Goal: Task Accomplishment & Management: Use online tool/utility

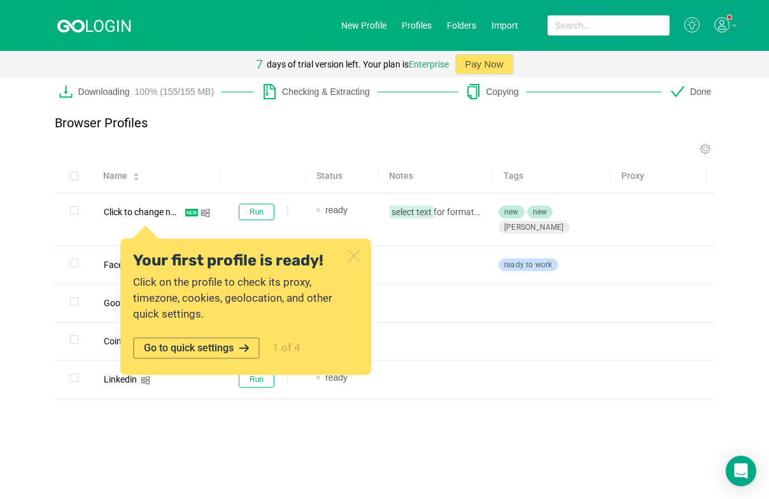
click at [349, 252] on icon at bounding box center [354, 256] width 10 height 10
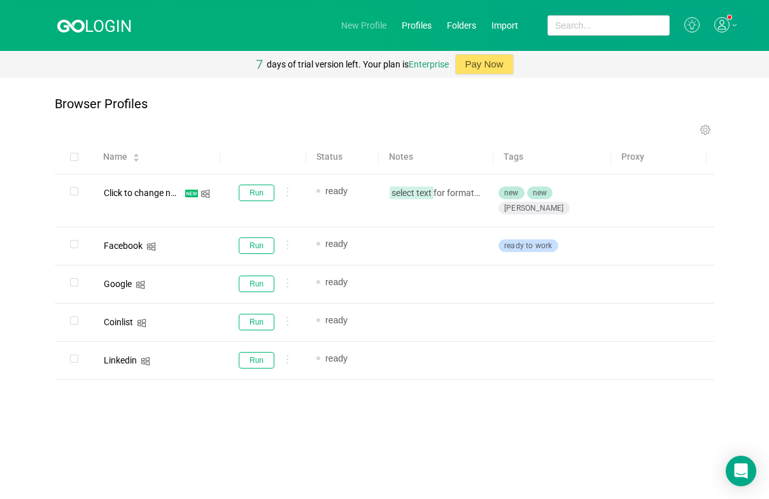
click at [370, 25] on link "New Profile" at bounding box center [363, 25] width 45 height 10
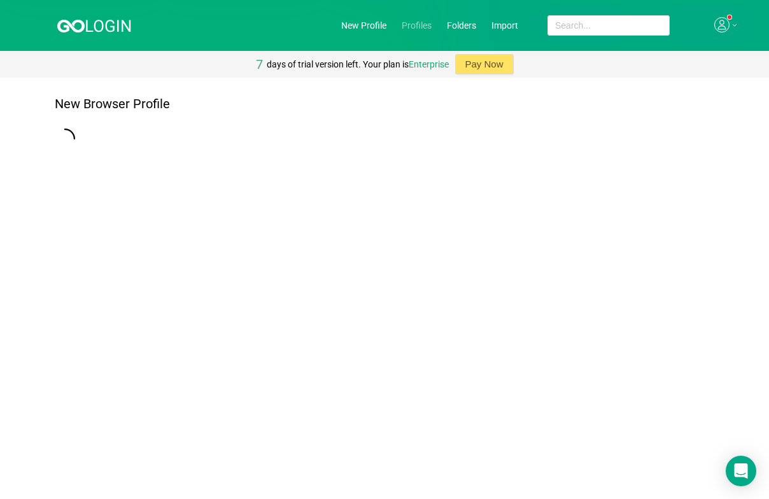
click at [427, 22] on link "Profiles" at bounding box center [417, 25] width 30 height 10
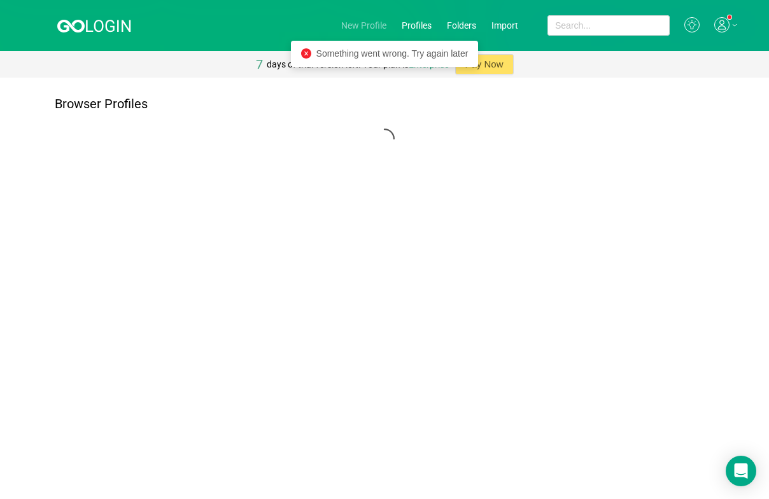
click at [362, 21] on link "New Profile" at bounding box center [363, 25] width 45 height 10
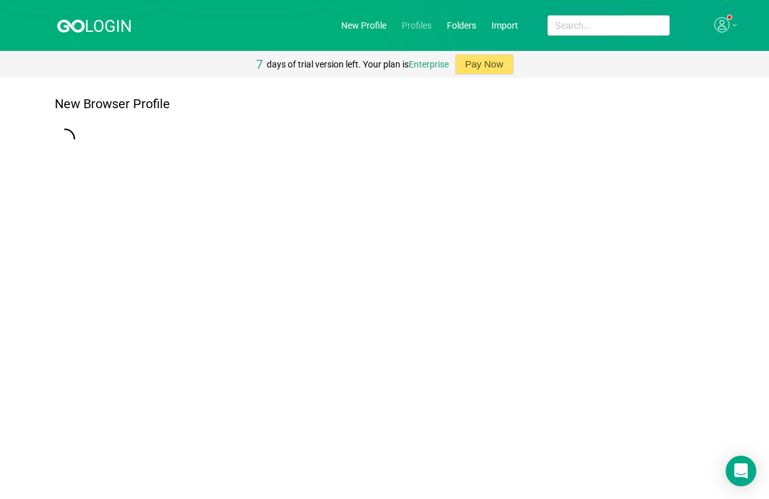
click at [421, 27] on link "Profiles" at bounding box center [417, 25] width 30 height 10
drag, startPoint x: 25, startPoint y: 1, endPoint x: 546, endPoint y: 318, distance: 609.4
click at [546, 318] on main "Browser Profiles" at bounding box center [384, 288] width 769 height 421
click at [366, 27] on link "New Profile" at bounding box center [363, 25] width 45 height 10
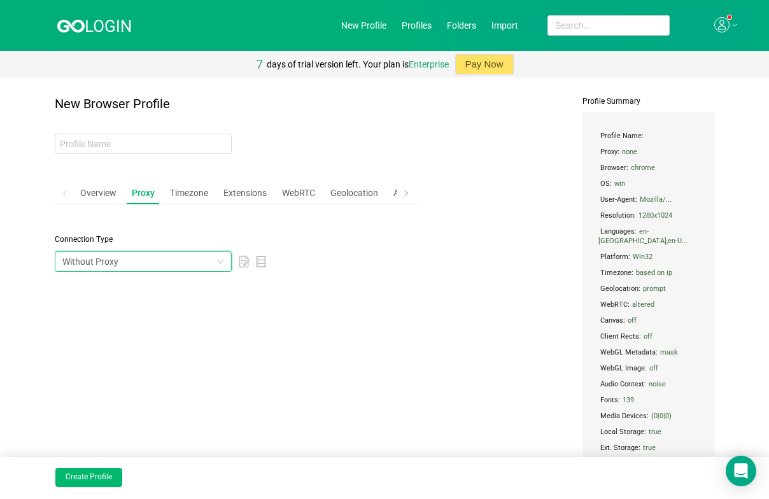
click at [157, 260] on div "Without Proxy" at bounding box center [138, 261] width 153 height 19
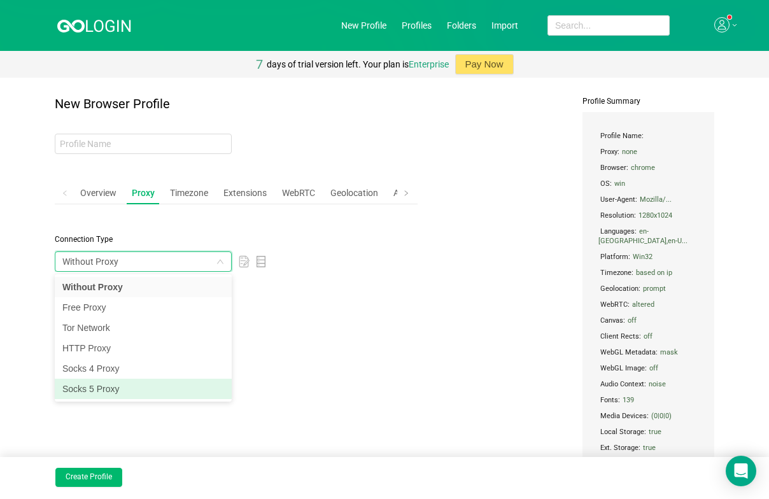
click at [122, 391] on li "Socks 5 Proxy" at bounding box center [143, 389] width 177 height 20
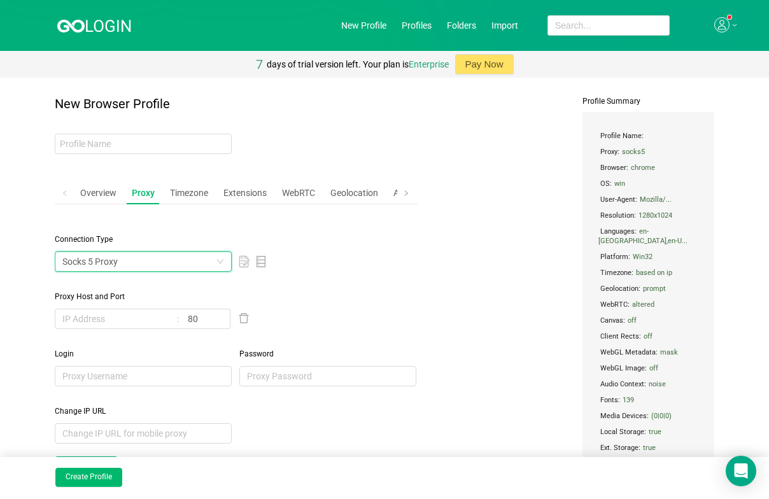
click at [433, 280] on div "New Browser Profile Overview Proxy Timezone Extensions WebRTC Geolocation Advan…" at bounding box center [384, 318] width 659 height 442
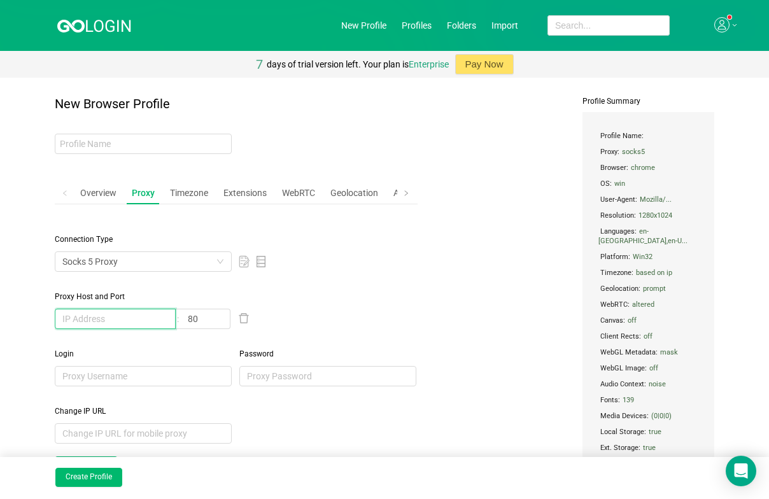
click at [107, 316] on input "text" at bounding box center [115, 319] width 121 height 20
paste input "[TECHNICAL_ID]"
click at [134, 319] on input "[TECHNICAL_ID]" at bounding box center [115, 319] width 121 height 20
type input "[TECHNICAL_ID]"
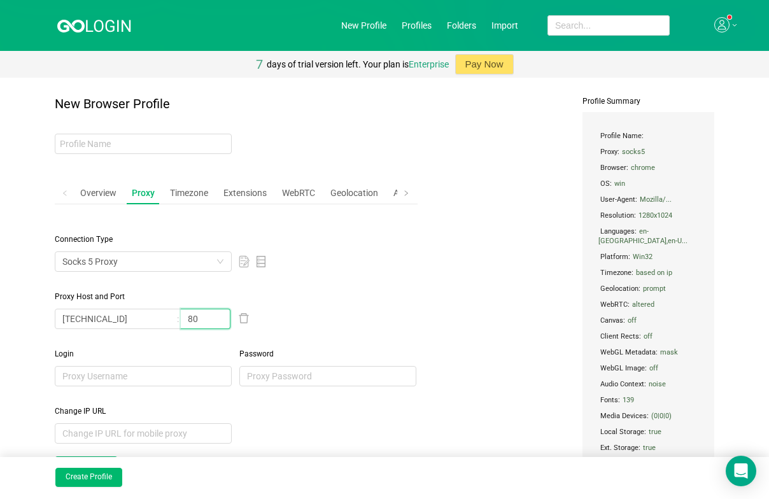
click at [197, 317] on input "80" at bounding box center [206, 319] width 50 height 20
paste input "48935"
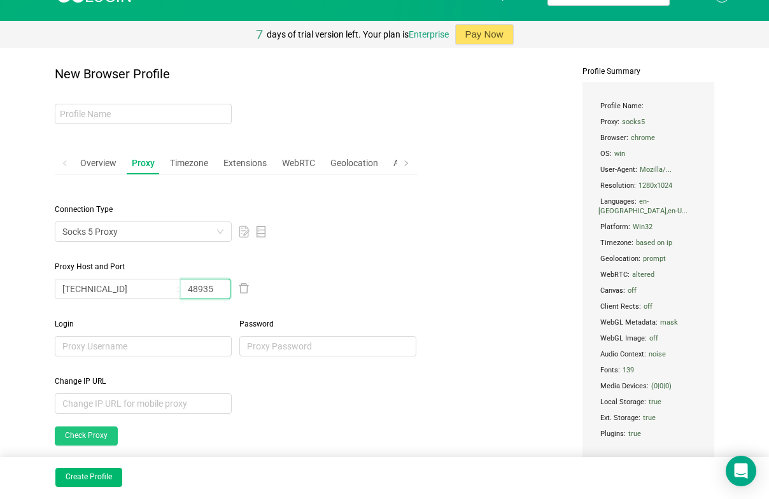
type input "48935"
click at [89, 435] on button "Check Proxy" at bounding box center [86, 435] width 63 height 19
click at [95, 286] on input "[TECHNICAL_ID]" at bounding box center [115, 289] width 121 height 20
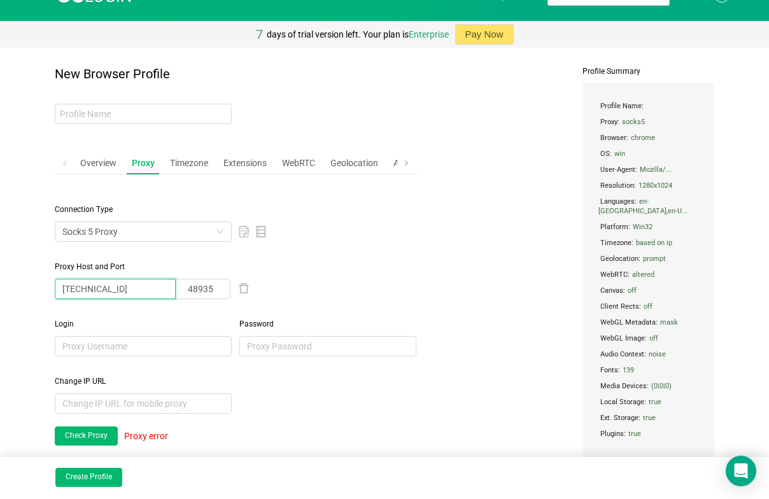
paste input "[TECHNICAL_ID]"
click at [136, 288] on input "[TECHNICAL_ID]" at bounding box center [115, 289] width 121 height 20
type input "[TECHNICAL_ID]"
click at [209, 286] on input "48935" at bounding box center [206, 289] width 50 height 20
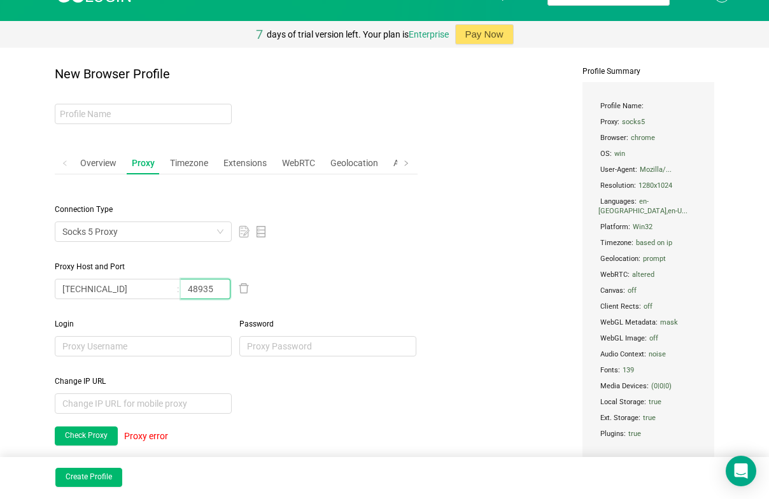
click at [209, 286] on input "48935" at bounding box center [206, 289] width 50 height 20
paste input "55510"
type input "55510"
click at [96, 434] on button "Check Proxy" at bounding box center [86, 435] width 63 height 19
click at [83, 435] on button "Check Proxy" at bounding box center [86, 435] width 63 height 19
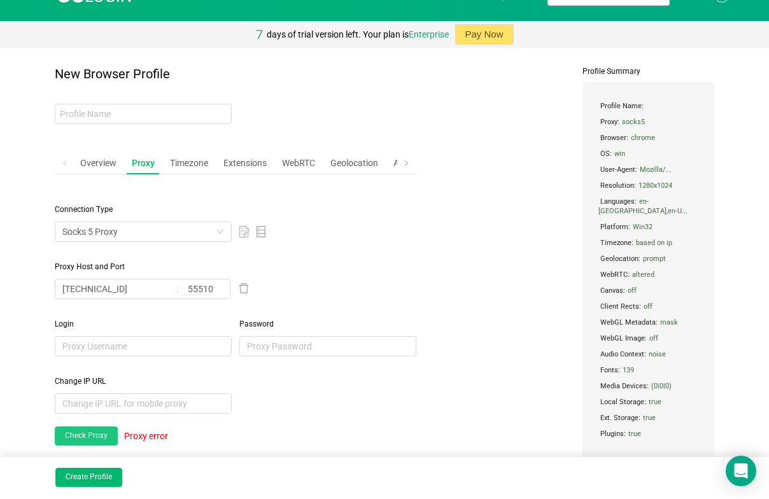
click at [83, 435] on button "Check Proxy" at bounding box center [86, 435] width 63 height 19
click at [130, 288] on input "[TECHNICAL_ID]" at bounding box center [115, 289] width 121 height 20
click at [63, 288] on input "[TECHNICAL_ID]" at bounding box center [115, 289] width 121 height 20
click at [223, 290] on input "55510" at bounding box center [206, 289] width 50 height 20
click at [187, 287] on input "55510" at bounding box center [206, 289] width 50 height 20
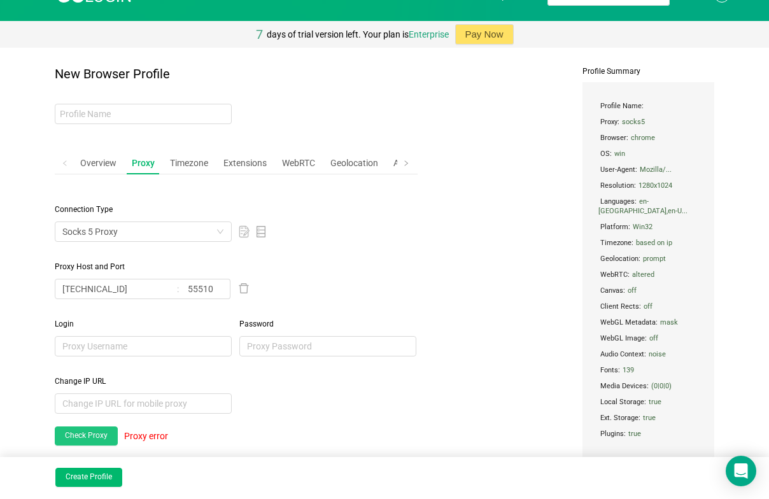
click at [85, 438] on button "Check Proxy" at bounding box center [86, 435] width 63 height 19
click at [94, 281] on input "[TECHNICAL_ID]" at bounding box center [115, 289] width 121 height 20
paste input ":19991"
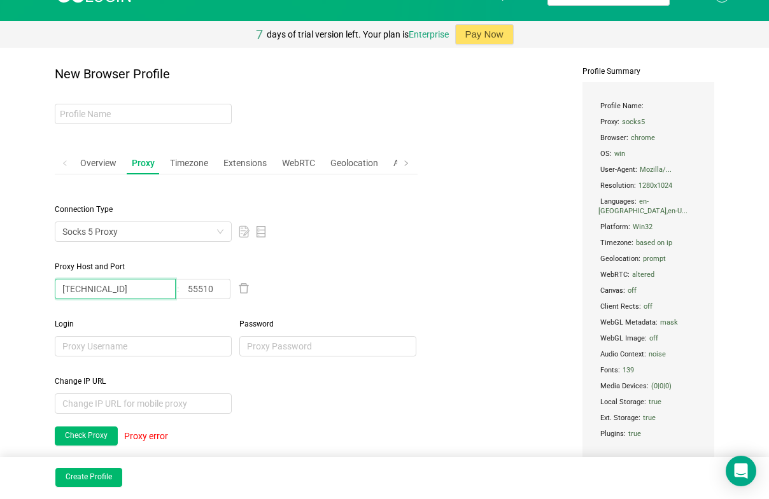
click at [132, 290] on input "[TECHNICAL_ID]" at bounding box center [115, 289] width 121 height 20
type input "[TECHNICAL_ID]"
click at [201, 290] on input "55510" at bounding box center [206, 289] width 50 height 20
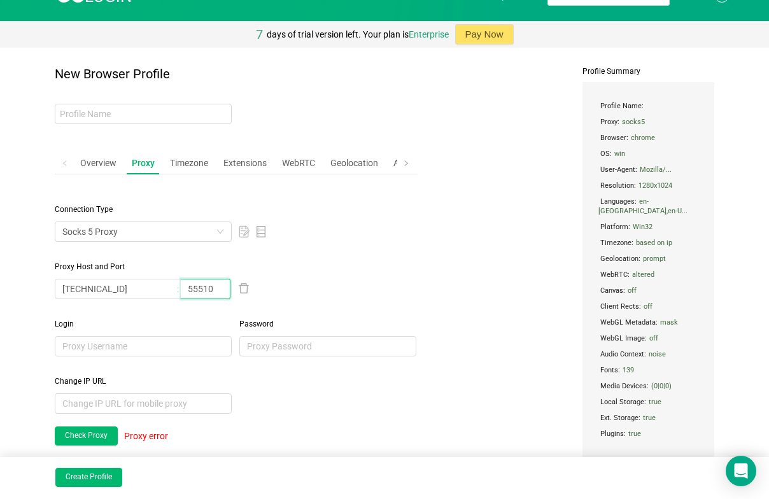
paste input "19991"
type input "19991"
click at [87, 435] on button "Check Proxy" at bounding box center [86, 435] width 63 height 19
